Goal: Task Accomplishment & Management: Manage account settings

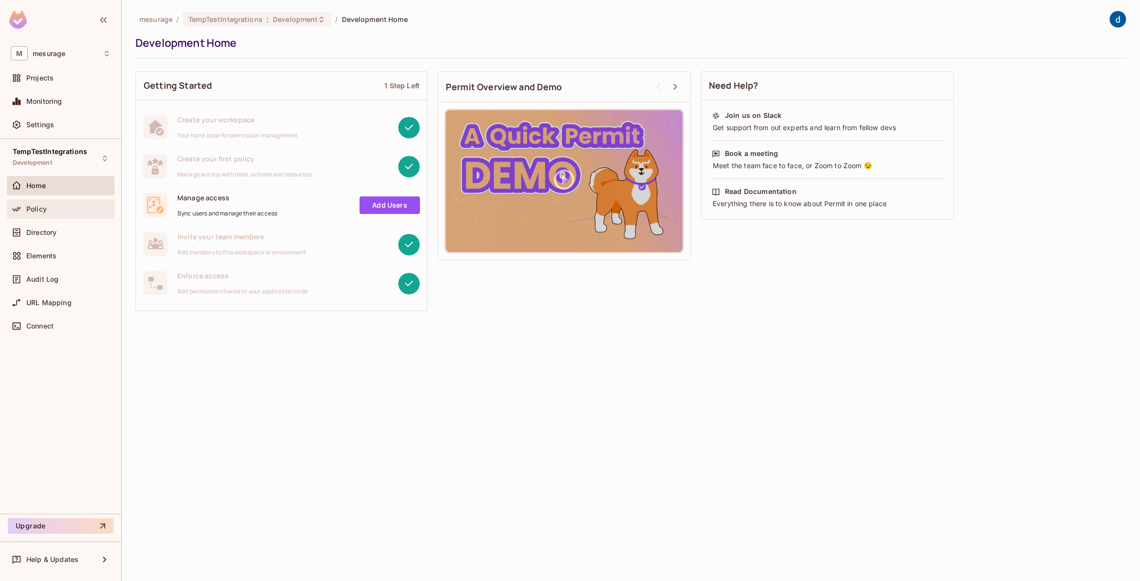
click at [33, 202] on div "Policy" at bounding box center [61, 208] width 108 height 19
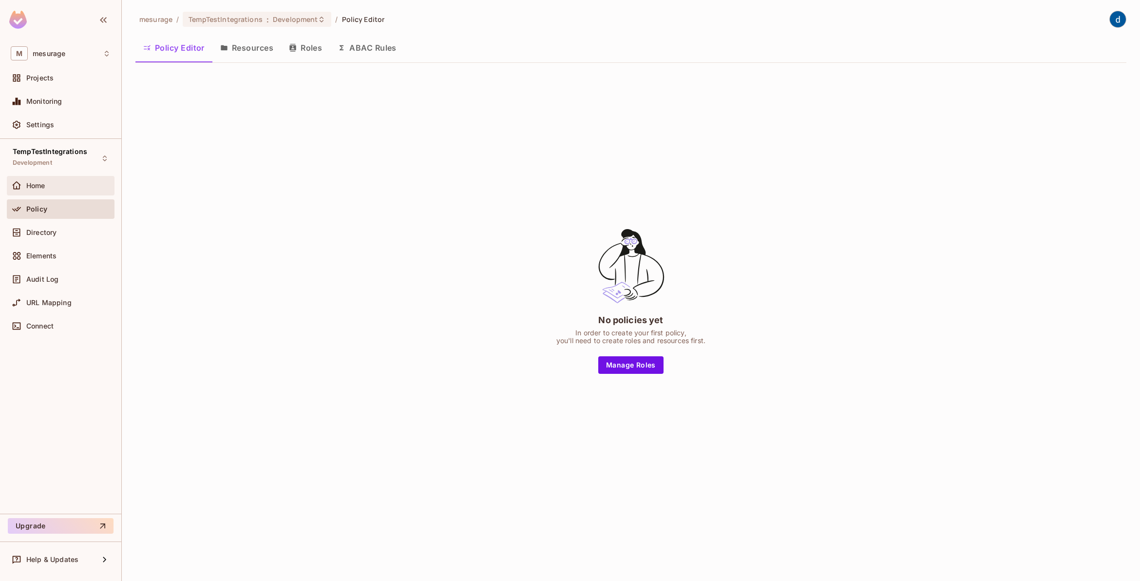
click at [32, 182] on span "Home" at bounding box center [35, 186] width 19 height 8
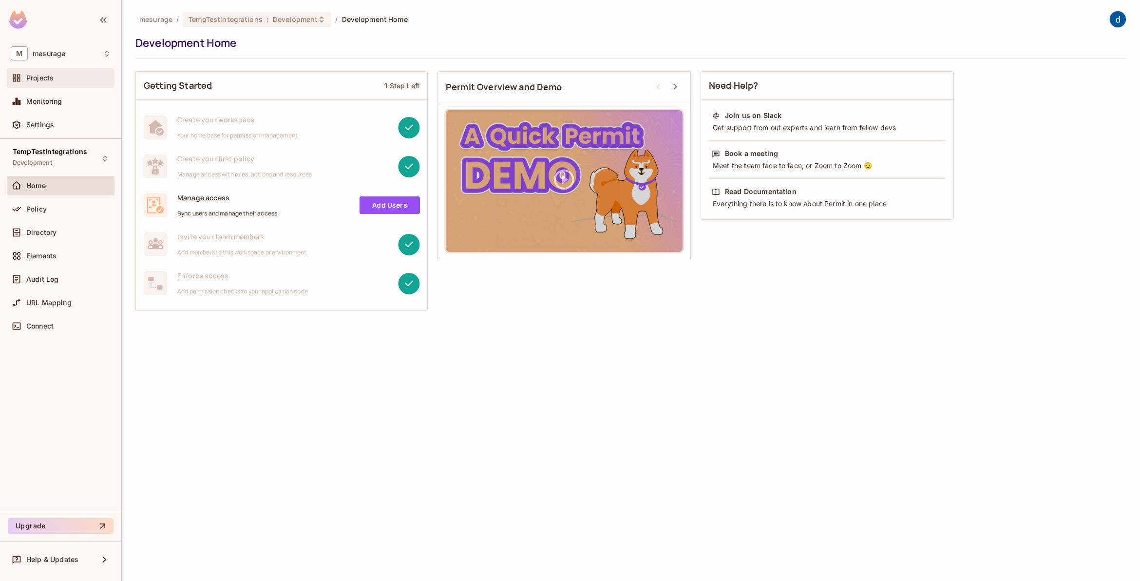
click at [49, 81] on span "Projects" at bounding box center [39, 78] width 27 height 8
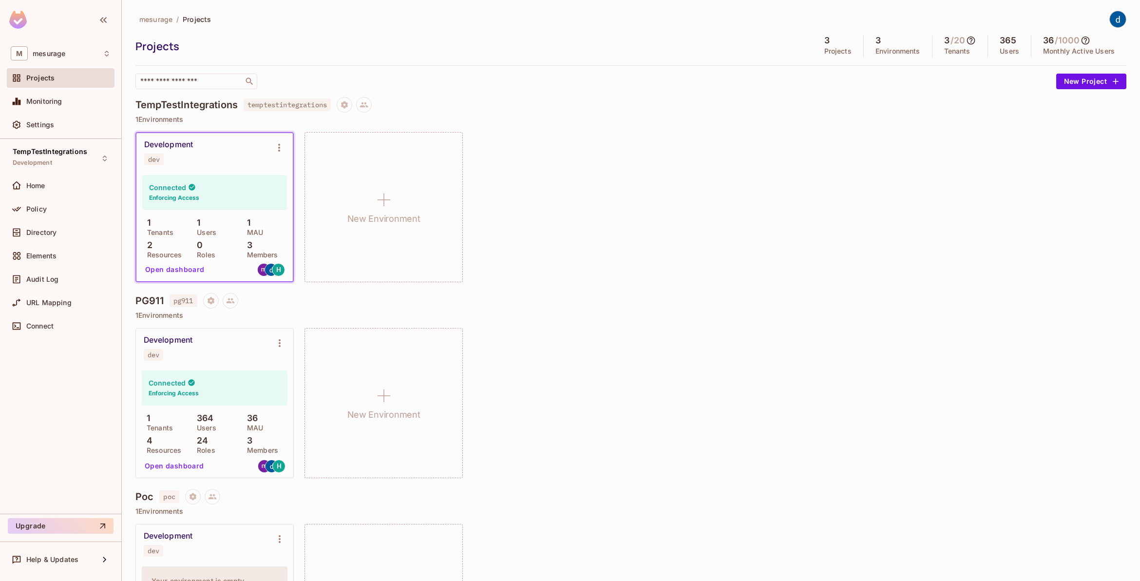
click at [184, 374] on div "Connected Enforcing Access" at bounding box center [215, 387] width 146 height 35
click at [194, 395] on h6 "Enforcing Access" at bounding box center [174, 393] width 50 height 9
drag, startPoint x: 162, startPoint y: 354, endPoint x: 159, endPoint y: 349, distance: 5.3
click at [161, 351] on span "dev" at bounding box center [153, 355] width 19 height 12
click at [159, 349] on span "dev" at bounding box center [153, 355] width 19 height 12
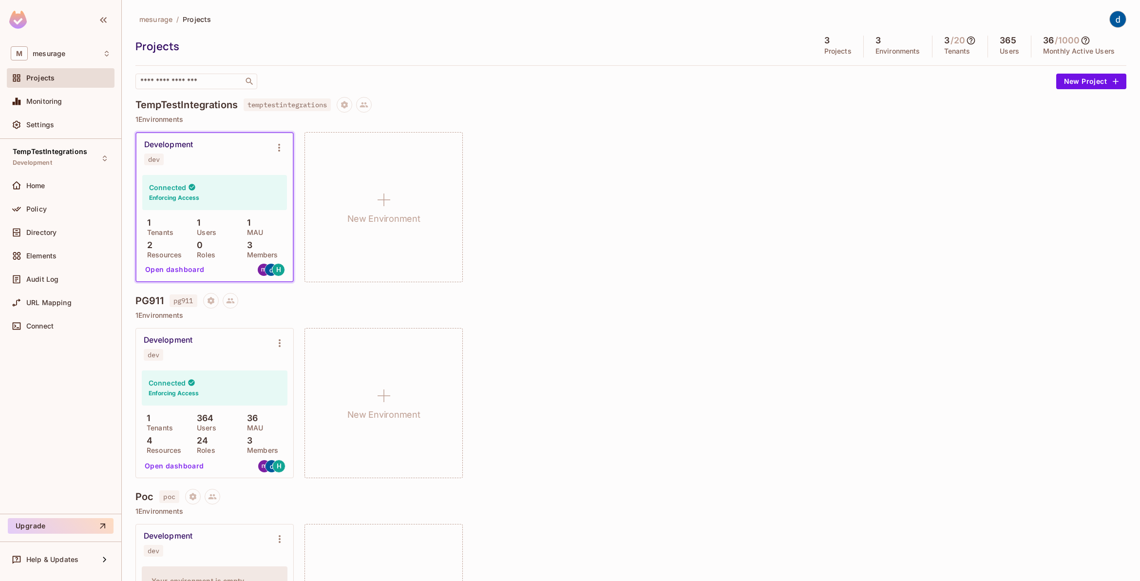
click at [226, 434] on div "1 Tenants 364 Users 36 MAU 4 Resources 24 Roles 3 Members" at bounding box center [215, 433] width 146 height 40
drag, startPoint x: 226, startPoint y: 434, endPoint x: 237, endPoint y: 430, distance: 11.4
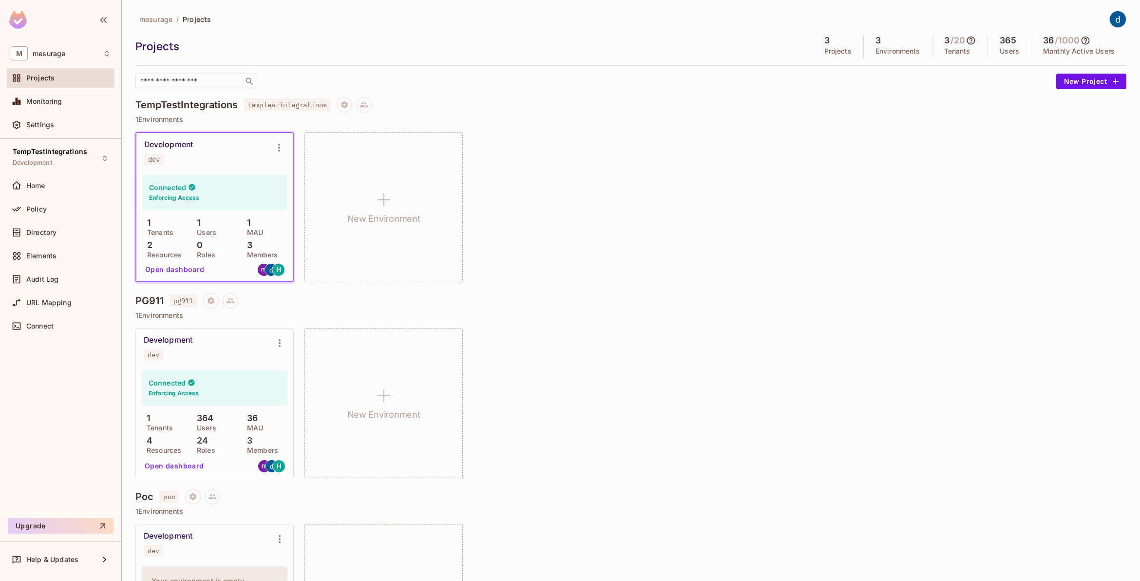
click at [237, 430] on div "1 Tenants 364 Users 36 MAU 4 Resources 24 Roles 3 Members" at bounding box center [215, 433] width 146 height 40
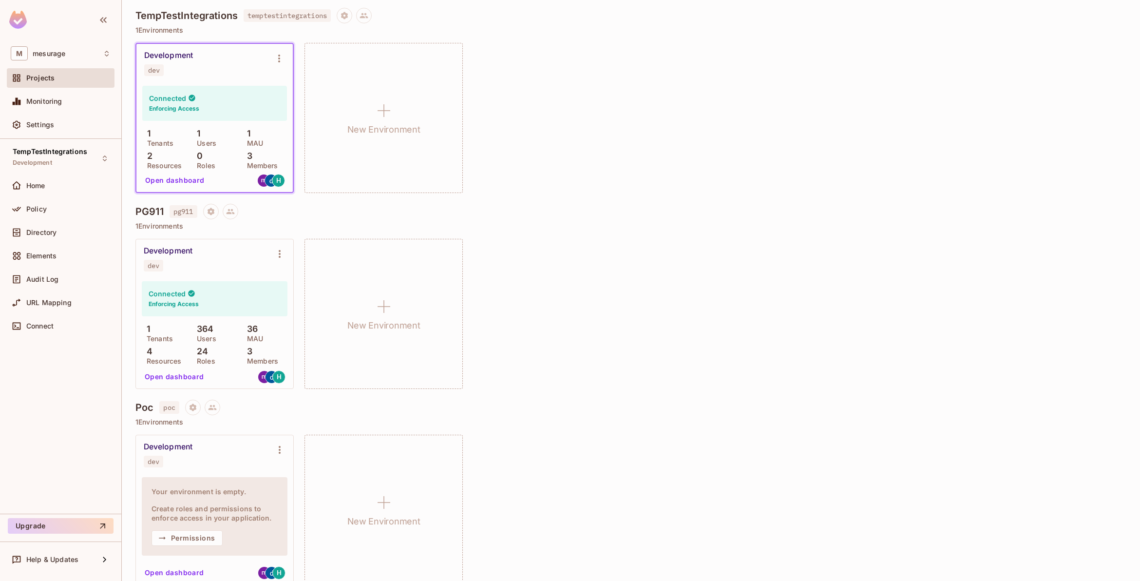
scroll to position [103, 0]
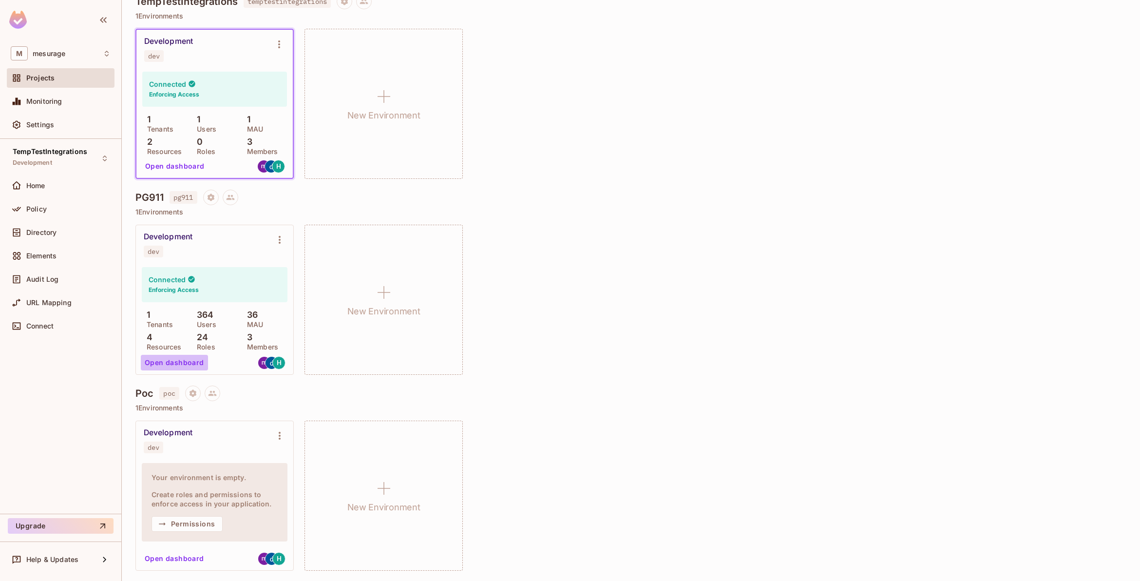
click at [188, 359] on button "Open dashboard" at bounding box center [174, 363] width 67 height 16
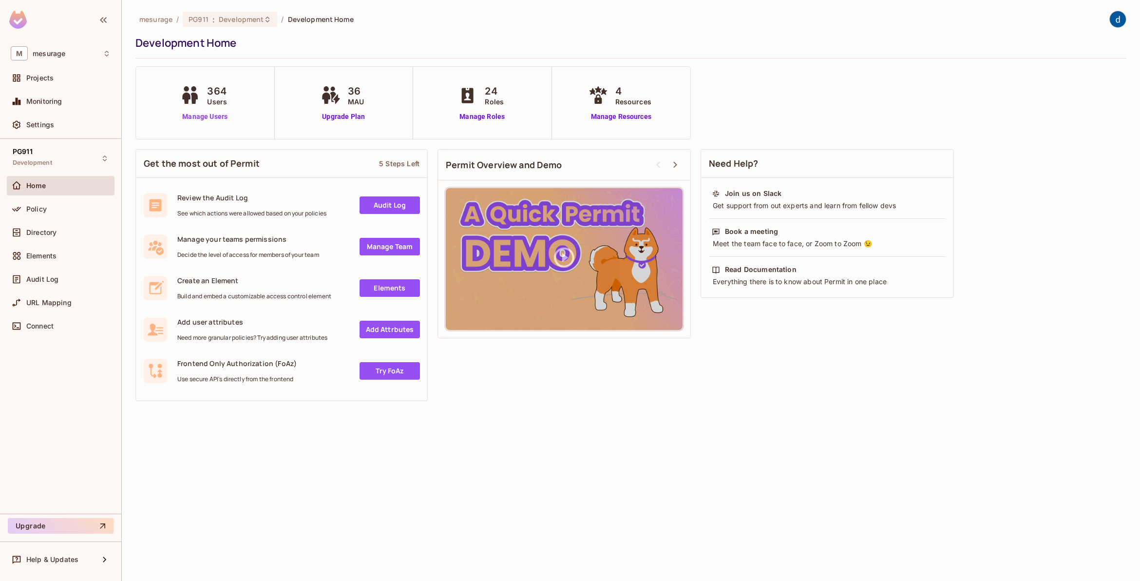
click at [212, 114] on link "Manage Users" at bounding box center [205, 117] width 54 height 10
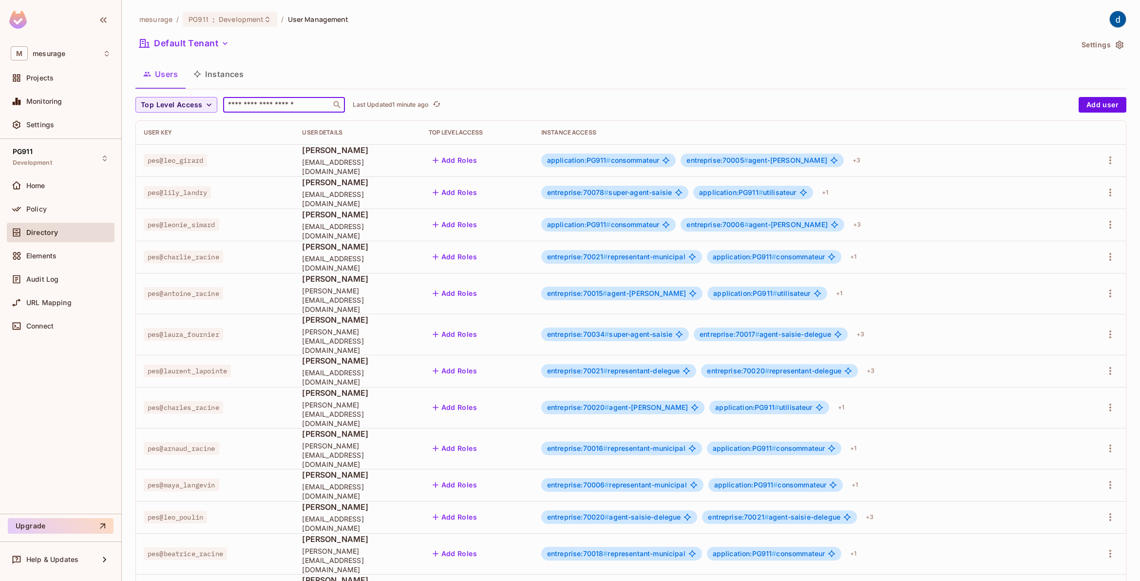
click at [257, 103] on input "text" at bounding box center [277, 105] width 102 height 10
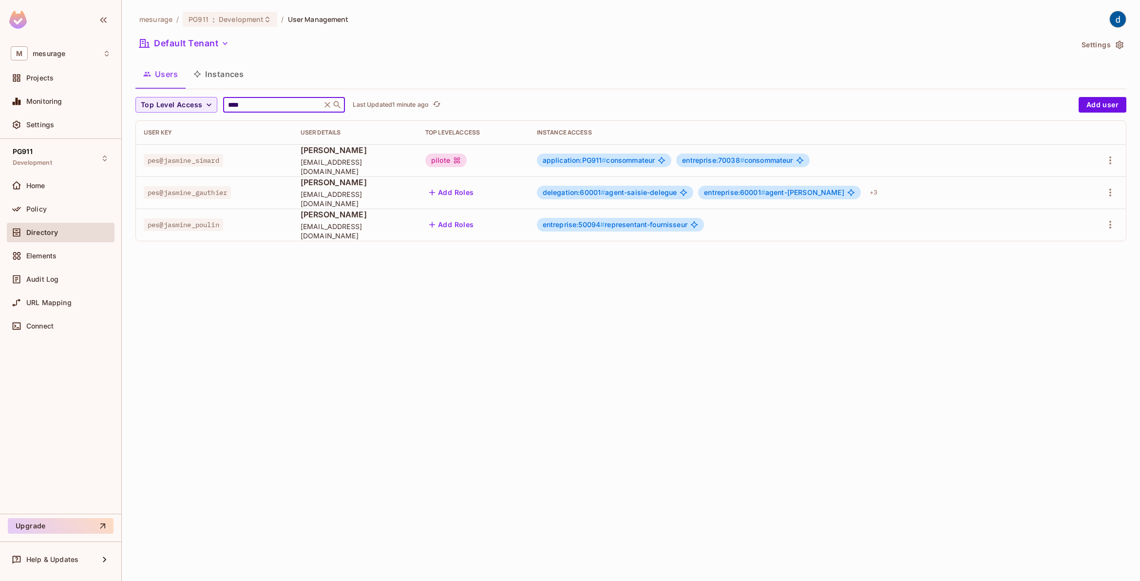
type input "****"
click at [1106, 195] on icon "button" at bounding box center [1110, 193] width 12 height 12
click at [892, 193] on div at bounding box center [570, 290] width 1140 height 581
click at [881, 194] on div "+ 3" at bounding box center [873, 193] width 16 height 16
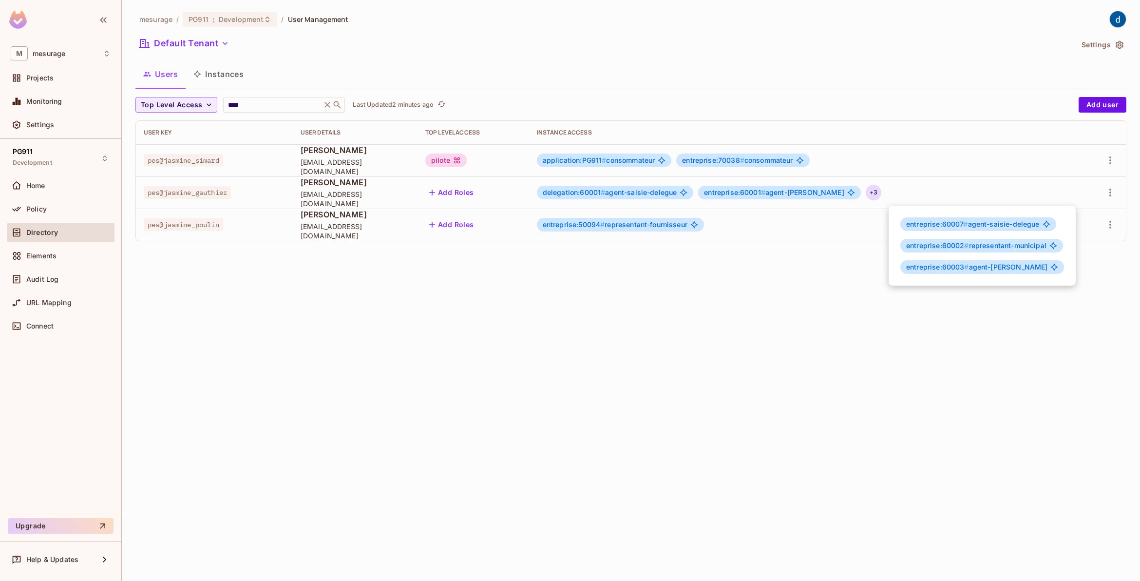
click at [812, 357] on div at bounding box center [570, 290] width 1140 height 581
